Goal: Task Accomplishment & Management: Manage account settings

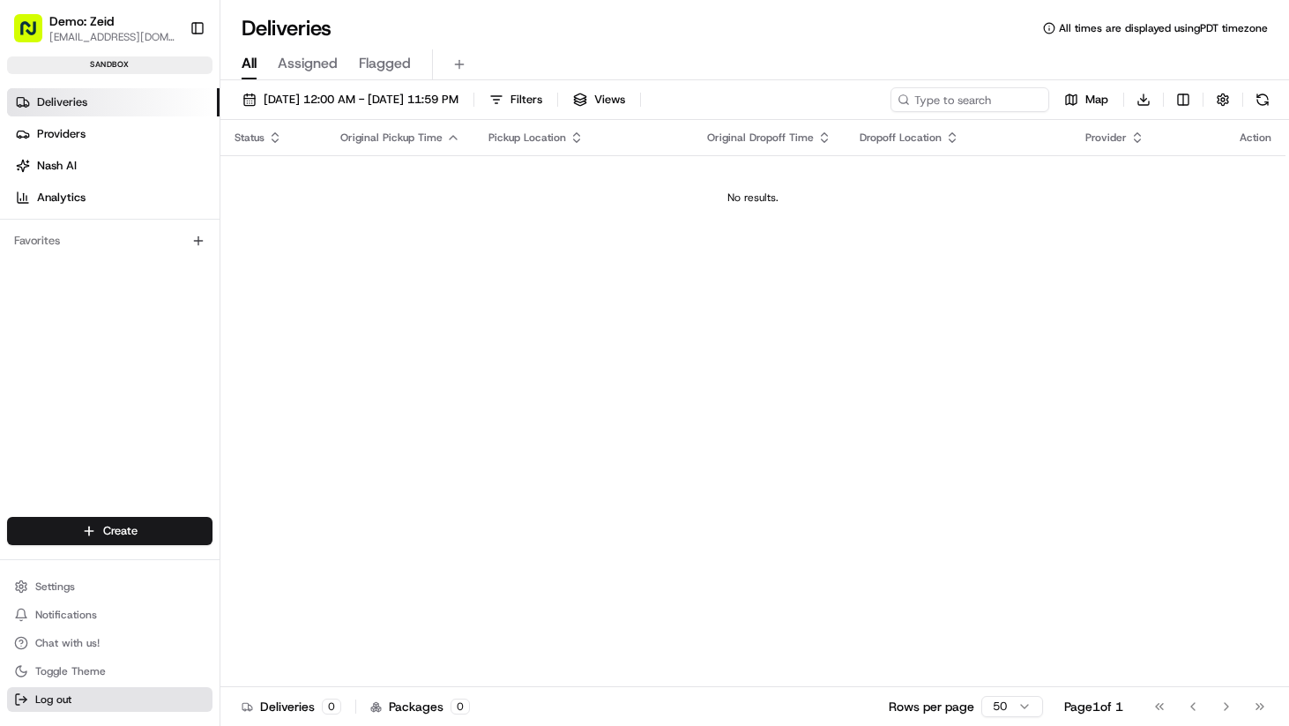
click at [68, 700] on span "Log out" at bounding box center [53, 699] width 36 height 14
